Goal: Task Accomplishment & Management: Manage account settings

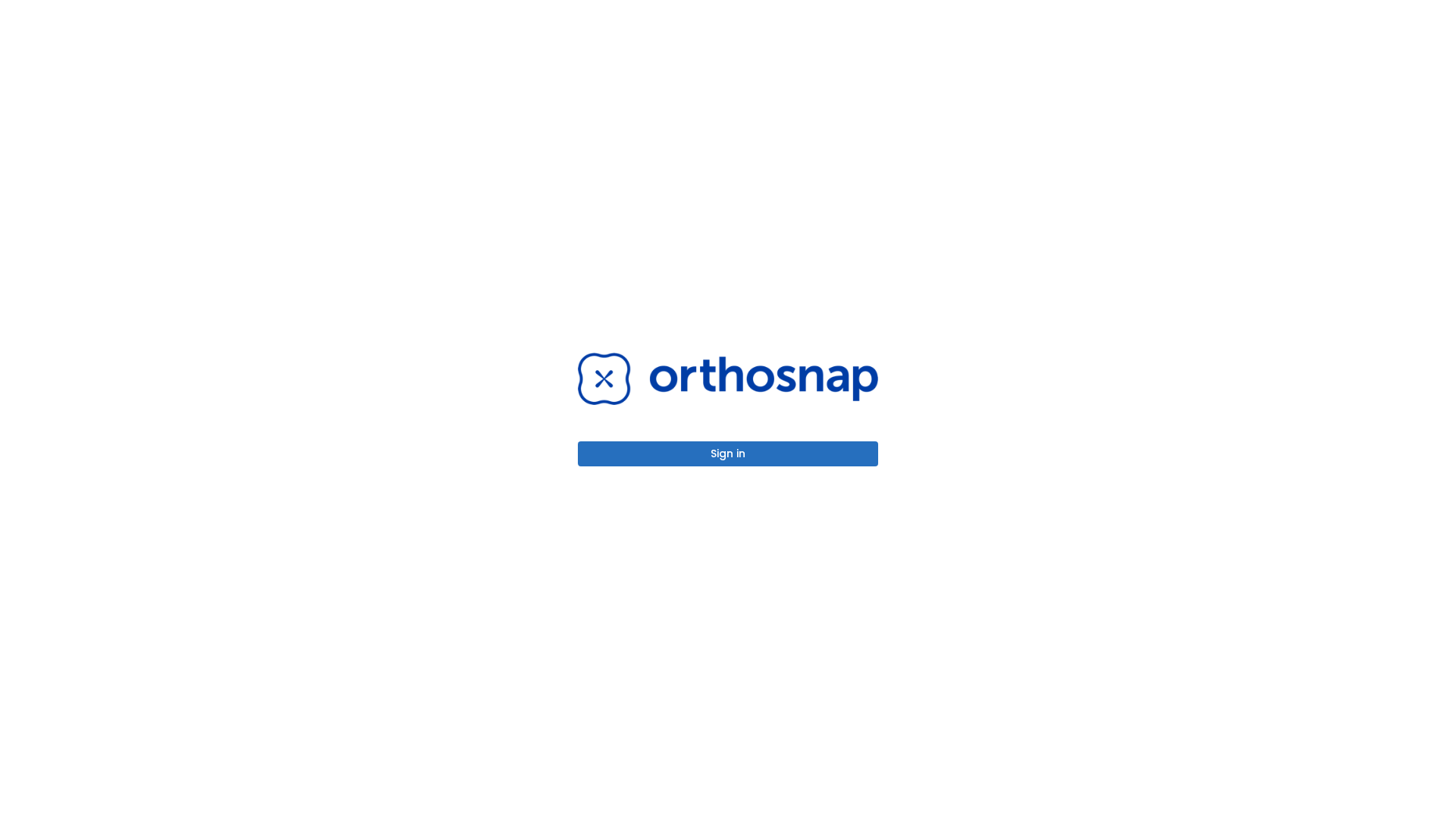
click at [728, 453] on button "Sign in" at bounding box center [728, 453] width 300 height 25
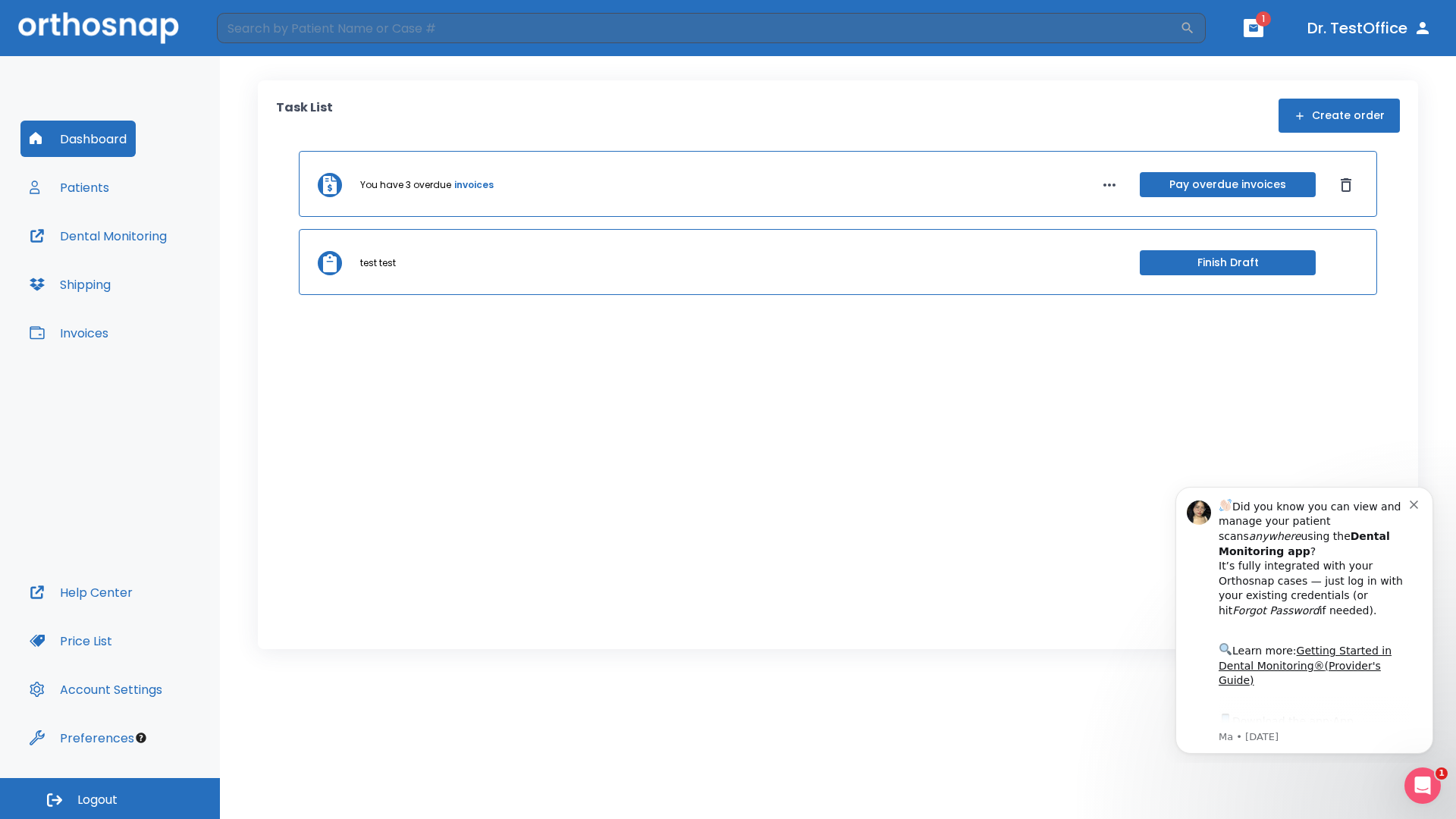
click at [110, 799] on span "Logout" at bounding box center [96, 800] width 40 height 17
